Goal: Information Seeking & Learning: Find specific fact

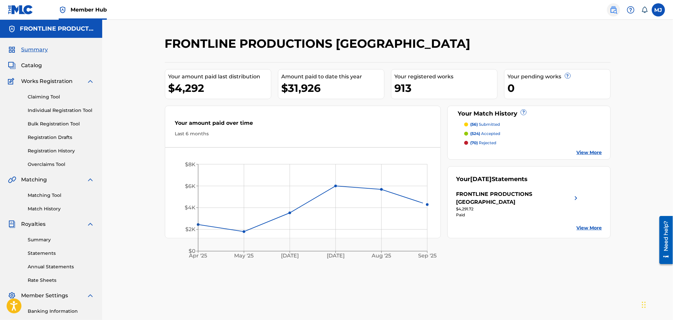
click at [620, 11] on link at bounding box center [613, 9] width 13 height 13
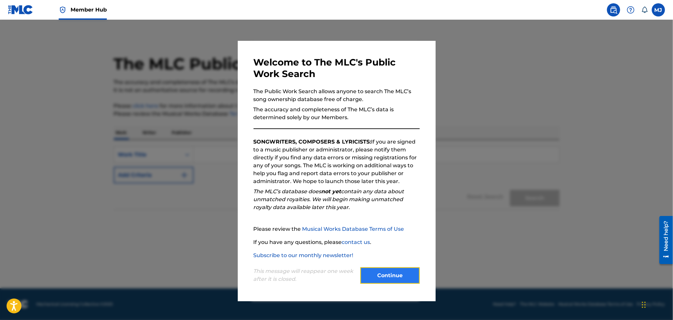
click at [399, 274] on button "Continue" at bounding box center [389, 276] width 59 height 16
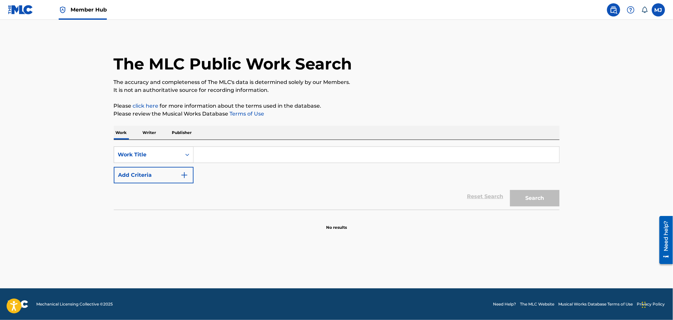
click at [220, 158] on input "Search Form" at bounding box center [376, 155] width 366 height 16
paste input "Keyanta [PERSON_NAME]"
type input "K"
click at [158, 188] on div "Reset Search Search" at bounding box center [337, 197] width 446 height 26
click at [155, 171] on button "Add Criteria" at bounding box center [154, 175] width 80 height 16
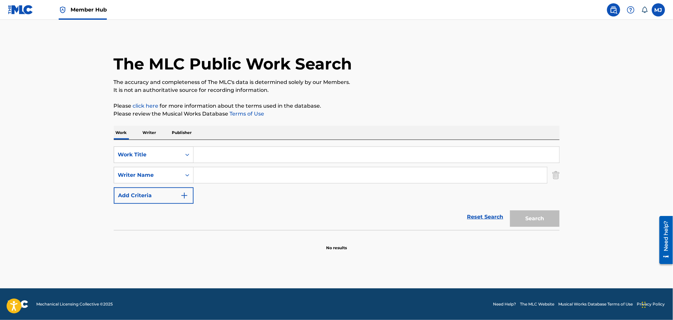
click at [218, 178] on input "Search Form" at bounding box center [369, 175] width 353 height 16
paste input "Keyanta [PERSON_NAME]"
click at [224, 176] on input "Keyanta [PERSON_NAME]" at bounding box center [369, 175] width 353 height 16
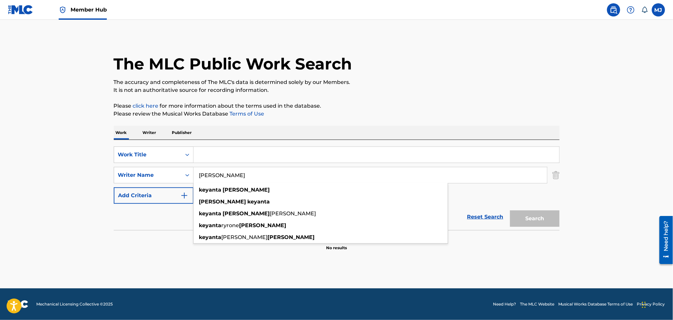
type input "[PERSON_NAME]"
